Goal: Task Accomplishment & Management: Check status

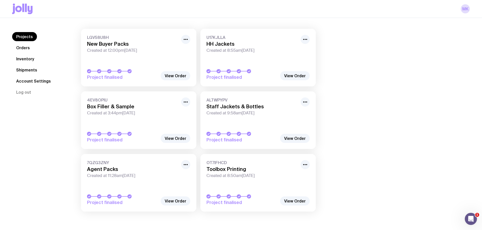
scroll to position [39, 0]
click at [113, 167] on h3 "Agent Packs" at bounding box center [132, 169] width 91 height 6
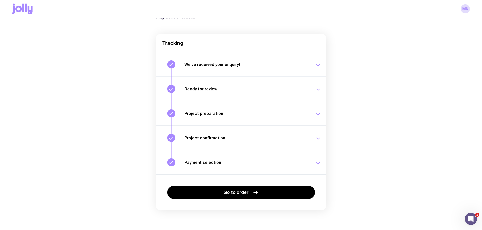
scroll to position [33, 0]
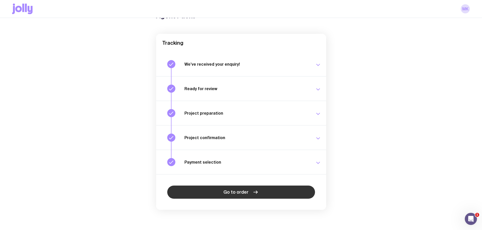
click at [246, 190] on span "Go to order" at bounding box center [235, 193] width 25 height 6
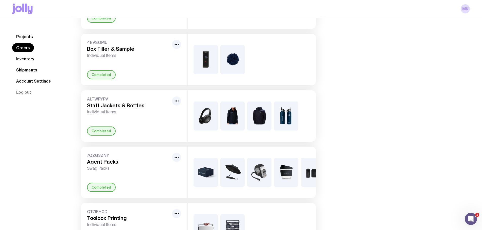
scroll to position [187, 0]
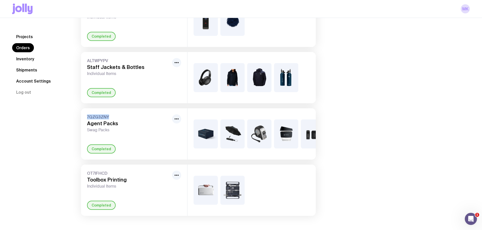
drag, startPoint x: 112, startPoint y: 112, endPoint x: 87, endPoint y: 114, distance: 25.4
click at [87, 114] on div "7QZG3ZNY Agent Packs Swag Packs Completed" at bounding box center [134, 134] width 106 height 51
copy span "7QZG3ZNY"
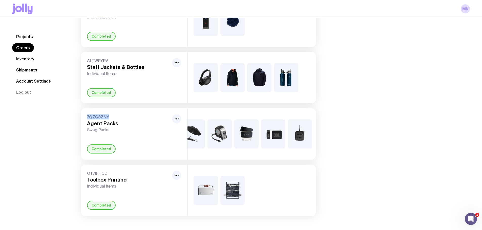
scroll to position [0, 42]
